Goal: Register for event/course

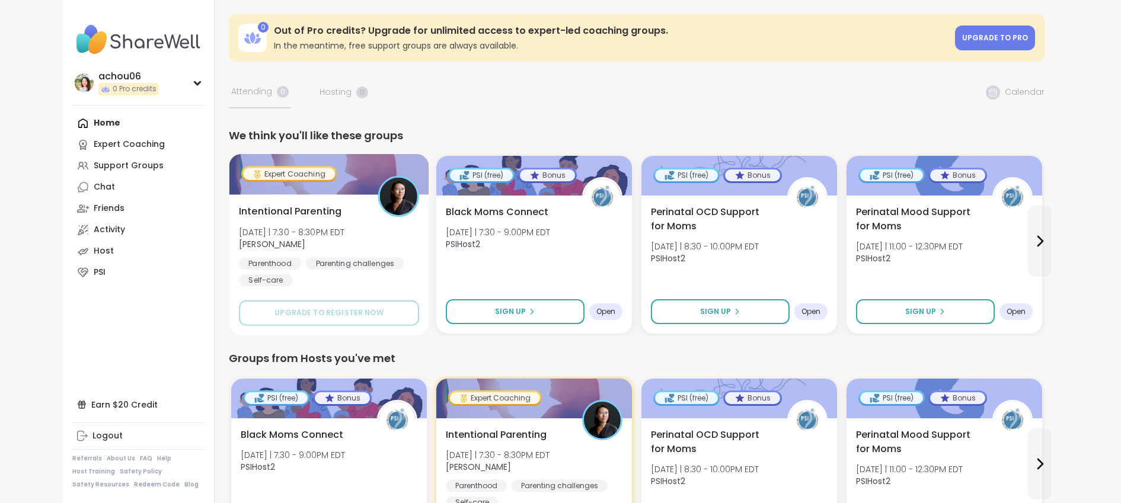
click at [329, 167] on div "Expert Coaching" at bounding box center [288, 174] width 95 height 16
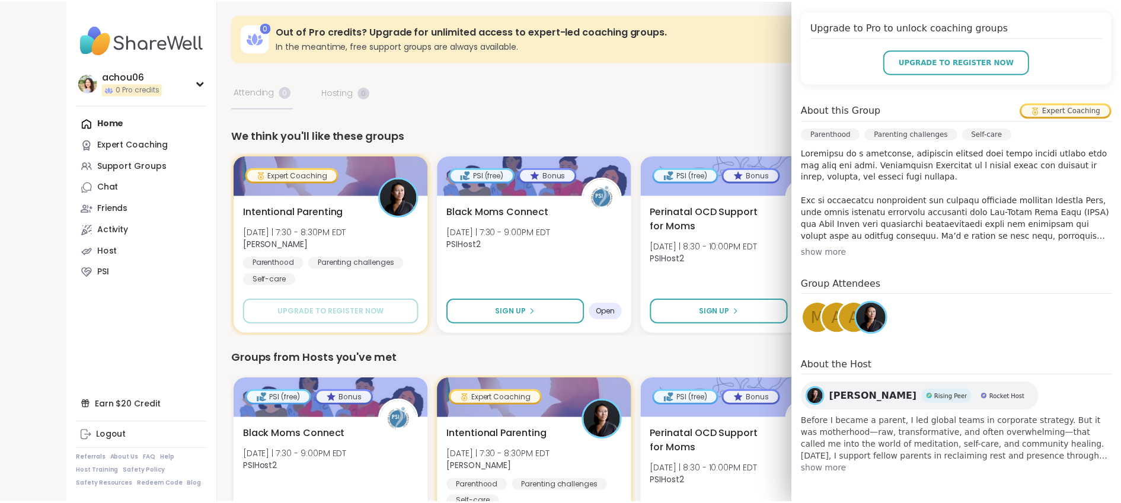
scroll to position [240, 0]
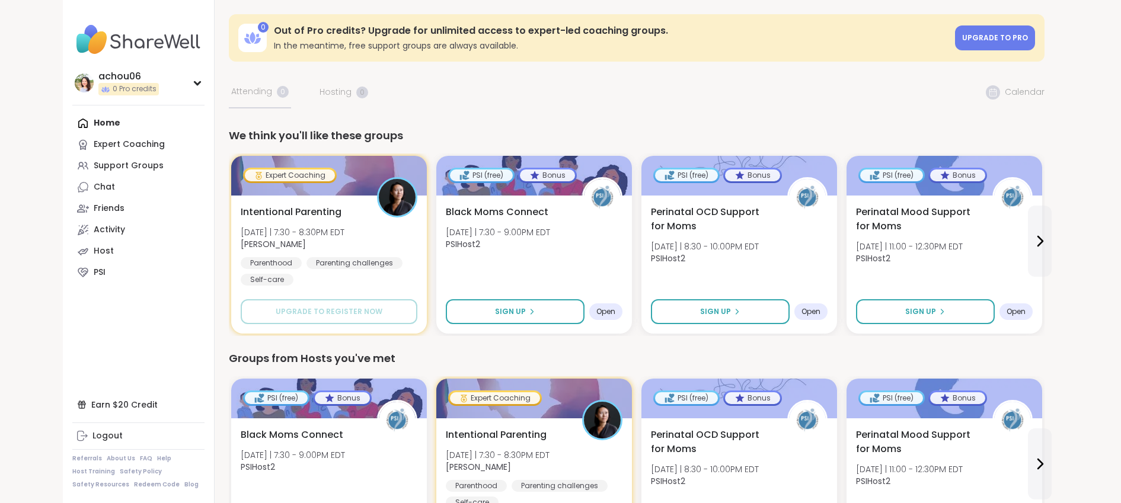
drag, startPoint x: 1121, startPoint y: 258, endPoint x: 1123, endPoint y: 276, distance: 17.9
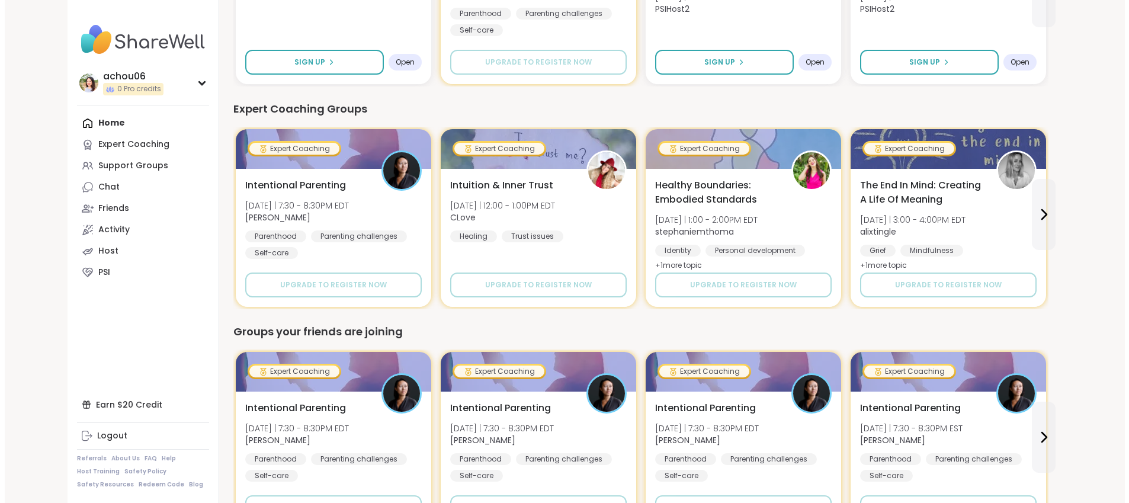
scroll to position [589, 0]
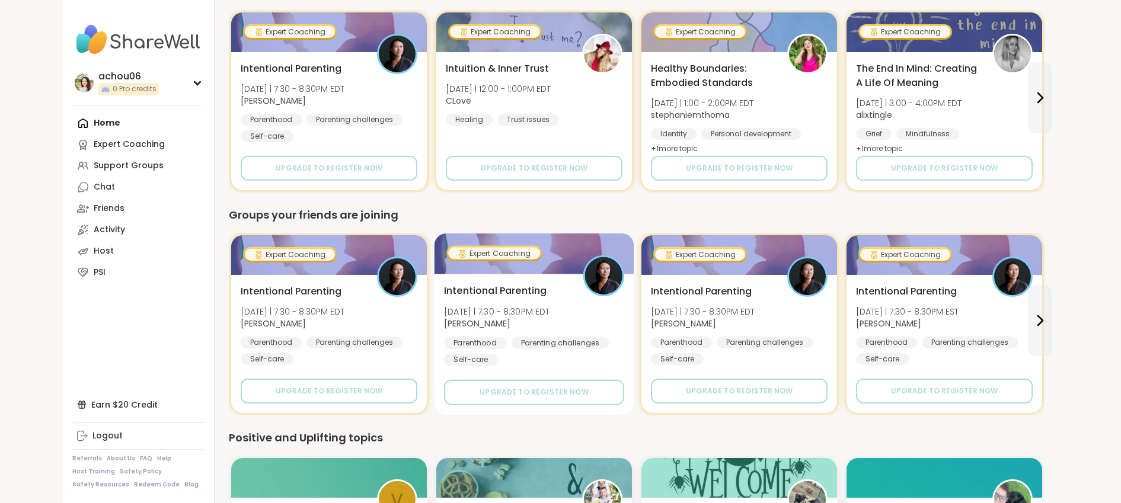
click at [609, 308] on div "Intentional Parenting [DATE] | 7:30 - 8:30PM EDT [PERSON_NAME] Parenting challe…" at bounding box center [534, 325] width 180 height 82
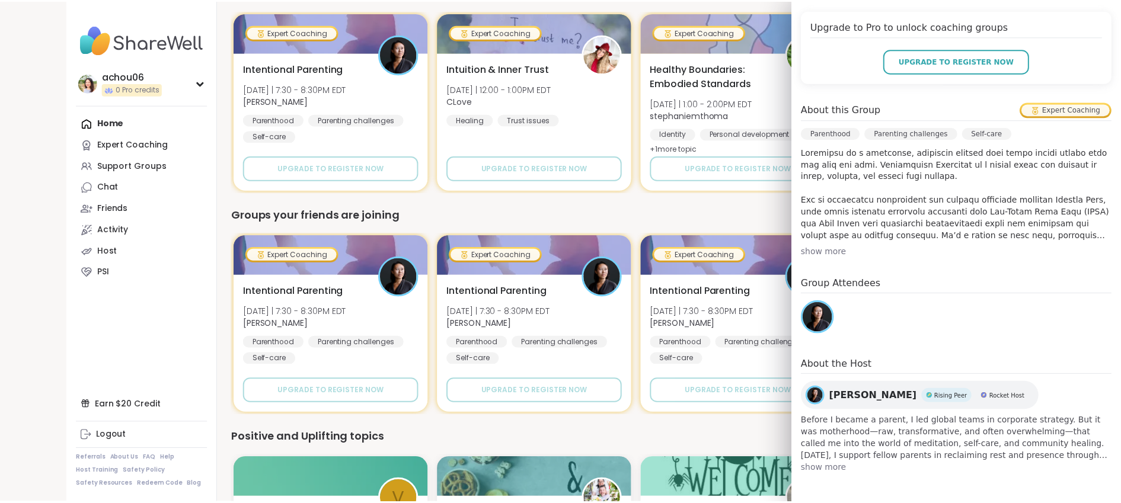
scroll to position [0, 0]
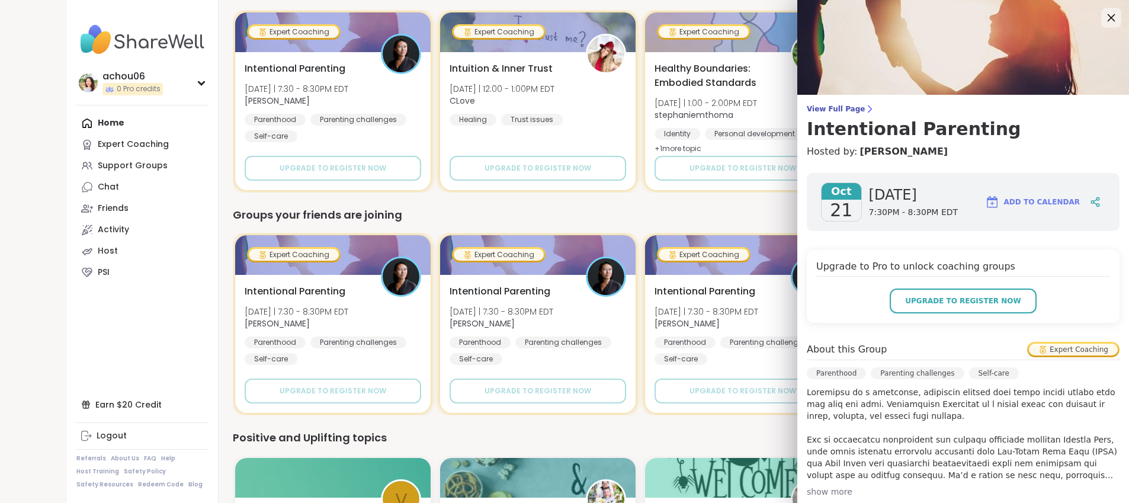
click at [1104, 12] on icon at bounding box center [1111, 17] width 15 height 15
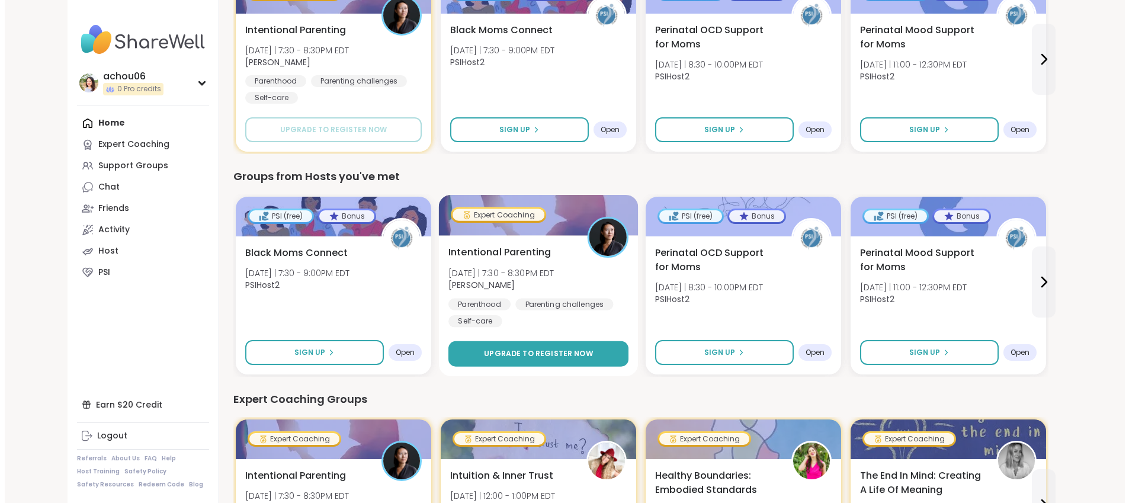
scroll to position [390, 0]
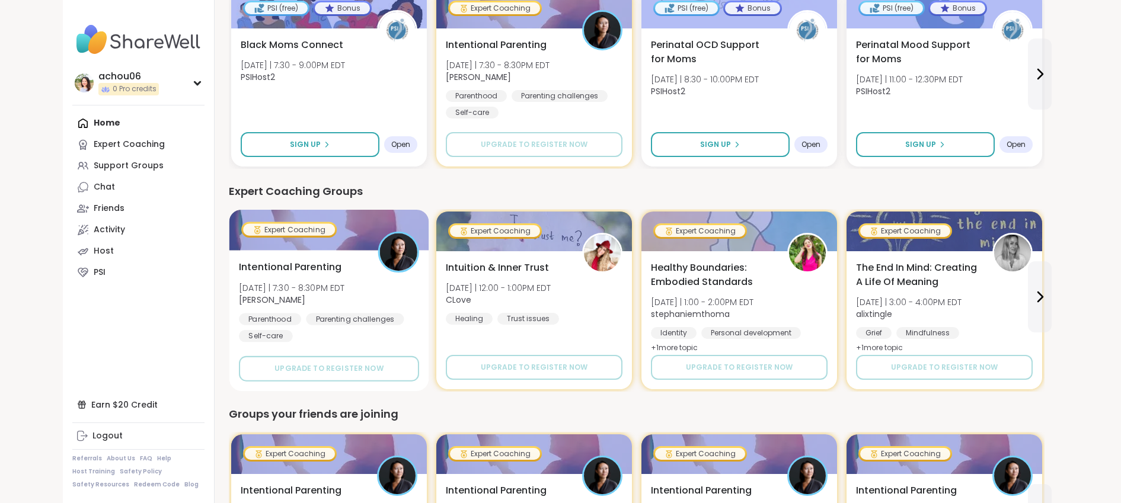
click at [303, 256] on div "Intentional Parenting [DATE] | 7:30 - 8:30PM EDT [PERSON_NAME] Parenting challe…" at bounding box center [329, 320] width 200 height 141
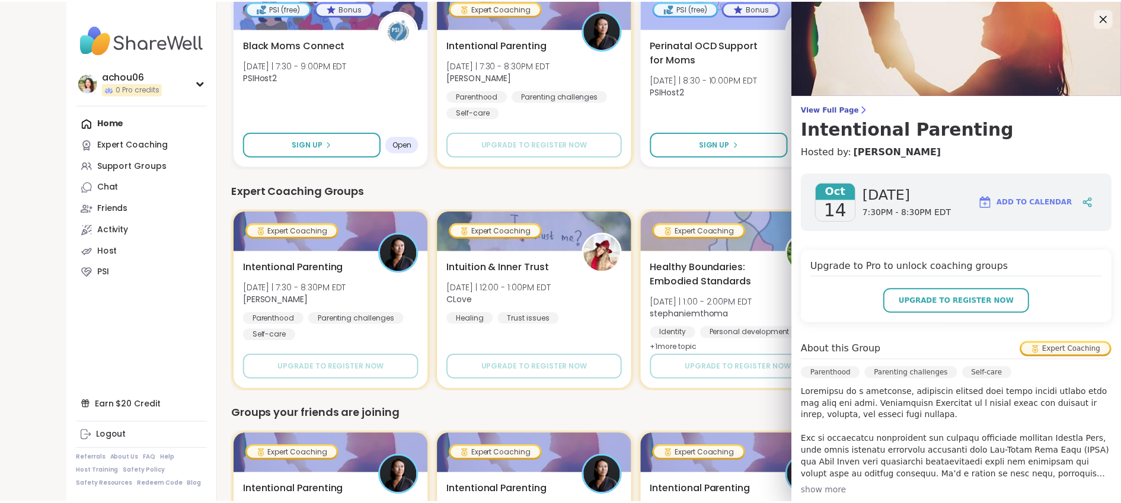
scroll to position [240, 0]
